Goal: Find specific page/section: Find specific page/section

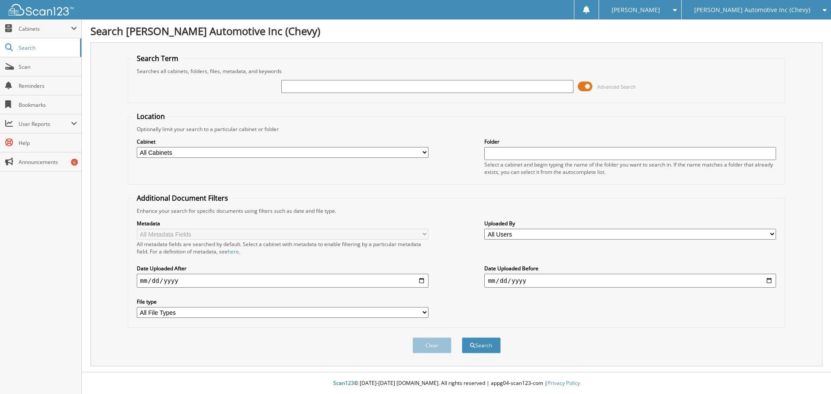
click at [323, 92] on input "text" at bounding box center [427, 86] width 292 height 13
click at [389, 86] on input "text" at bounding box center [427, 86] width 292 height 13
type input "46399"
click at [462, 338] on button "Search" at bounding box center [481, 346] width 39 height 16
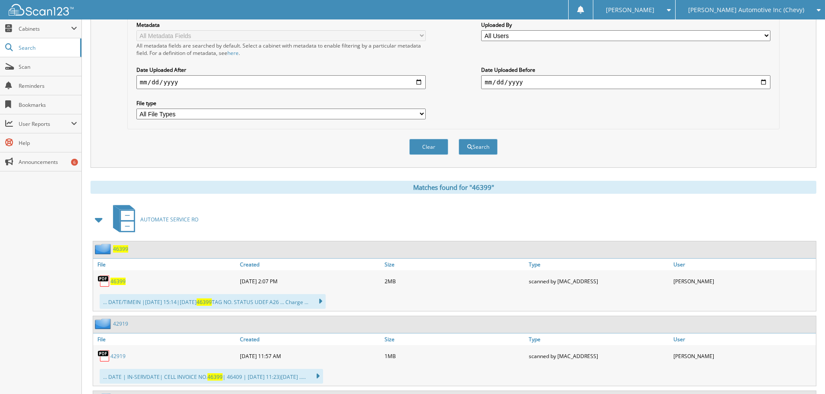
scroll to position [260, 0]
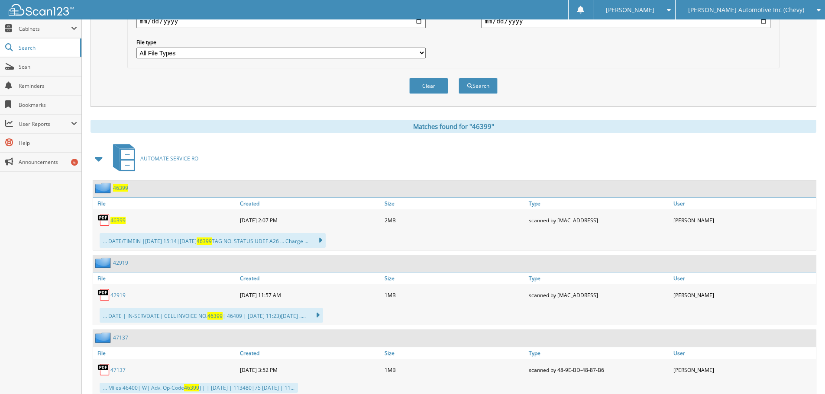
click at [119, 223] on span "46399" at bounding box center [117, 220] width 15 height 7
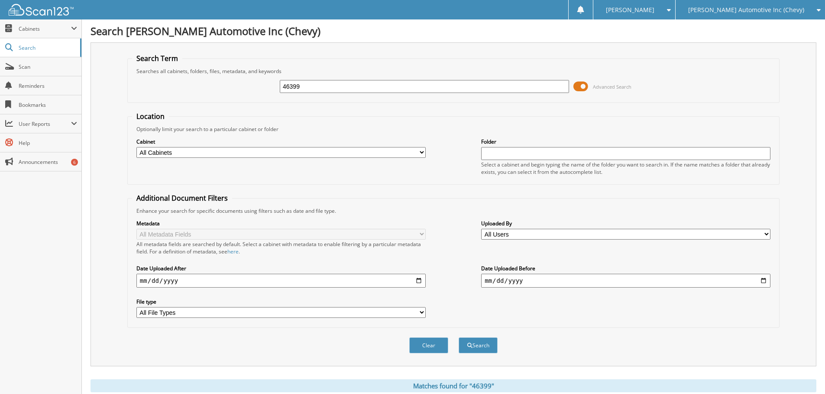
click at [327, 90] on input "46399" at bounding box center [424, 86] width 289 height 13
type input "46400"
click at [458, 338] on button "Search" at bounding box center [477, 346] width 39 height 16
click at [493, 90] on input "46400" at bounding box center [424, 86] width 289 height 13
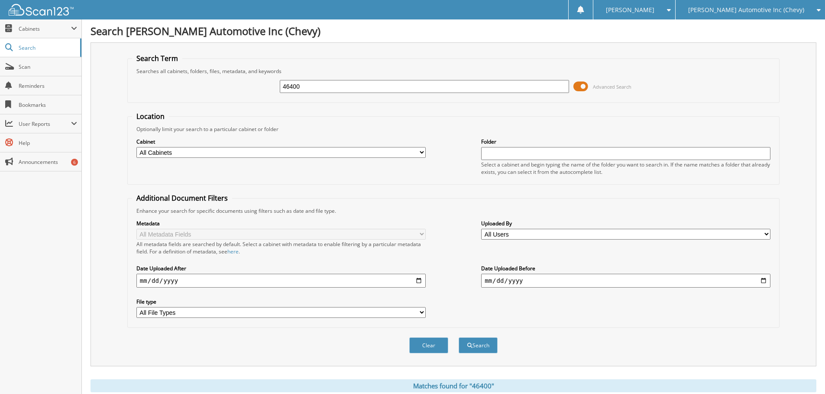
click at [493, 90] on input "46400" at bounding box center [424, 86] width 289 height 13
type input "47137"
click at [458, 338] on button "Search" at bounding box center [477, 346] width 39 height 16
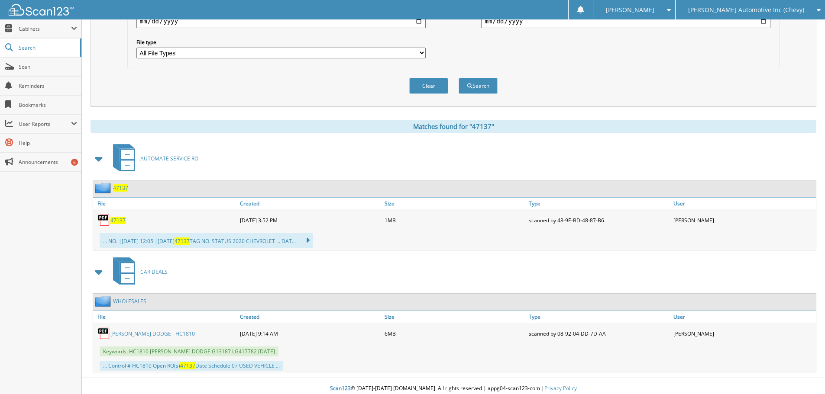
click at [126, 222] on div "47137" at bounding box center [165, 220] width 145 height 17
click at [115, 220] on span "47137" at bounding box center [117, 220] width 15 height 7
